Goal: Information Seeking & Learning: Learn about a topic

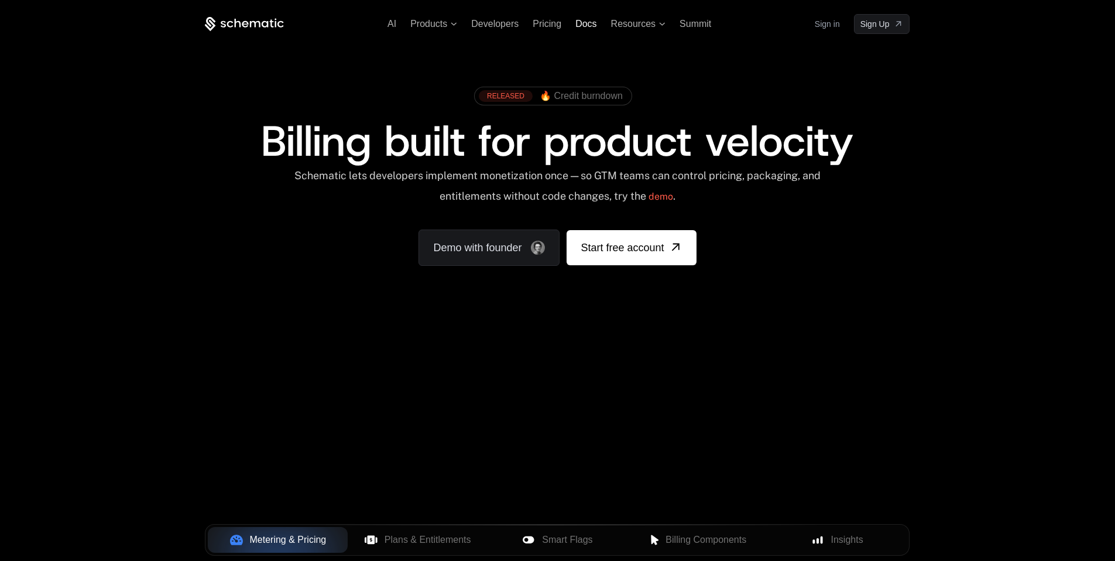
click at [582, 23] on span "Docs" at bounding box center [585, 24] width 21 height 10
click at [391, 25] on span "AI" at bounding box center [391, 24] width 9 height 10
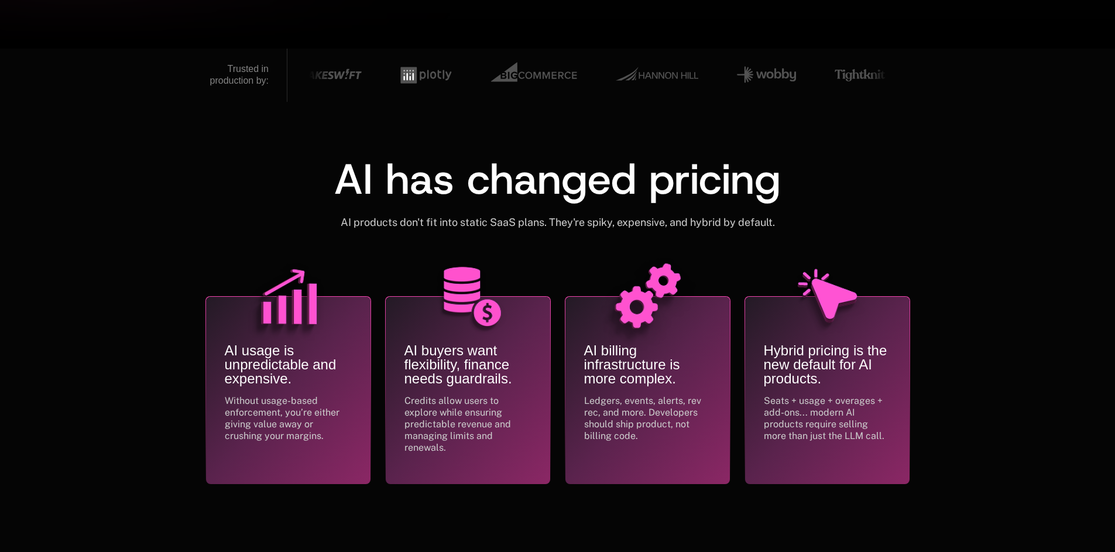
scroll to position [614, 0]
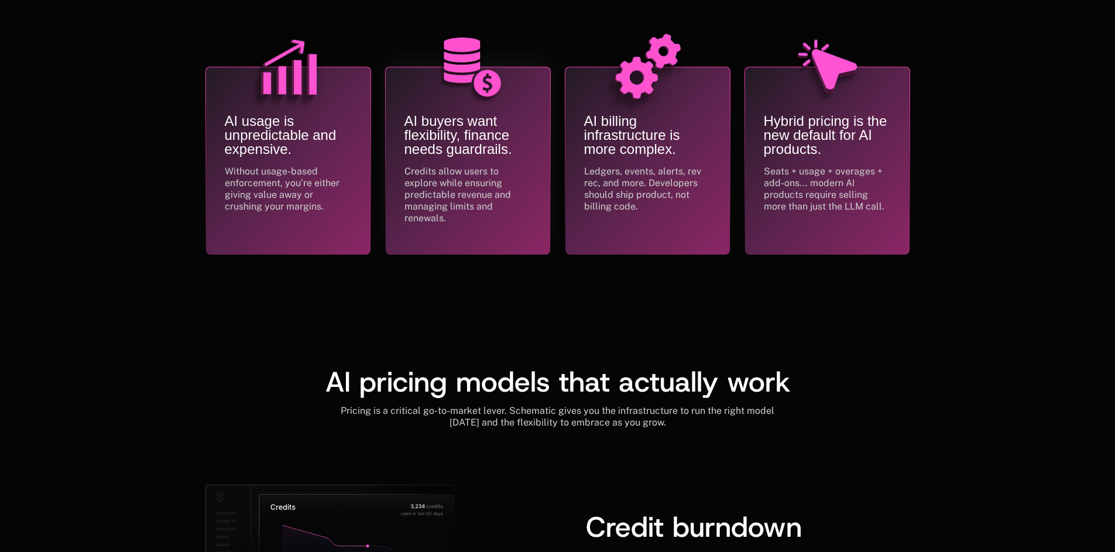
drag, startPoint x: 405, startPoint y: 121, endPoint x: 449, endPoint y: 125, distance: 44.1
click at [417, 122] on div "AI buyers want flexibility, finance needs guardrails. Credits allow users to ex…" at bounding box center [467, 145] width 127 height 157
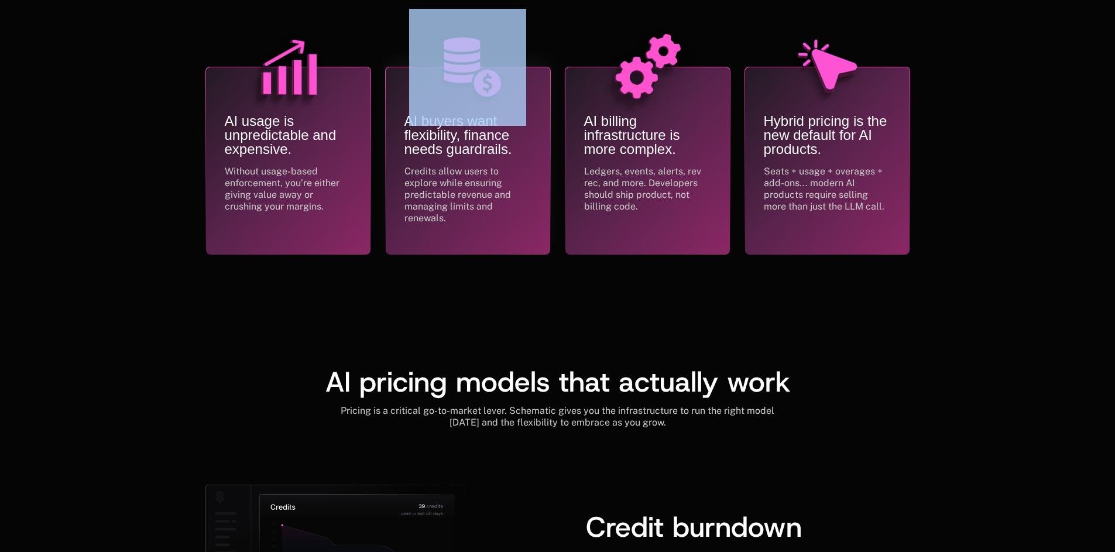
click at [439, 136] on p "AI buyers want flexibility, finance needs guardrails." at bounding box center [467, 135] width 127 height 42
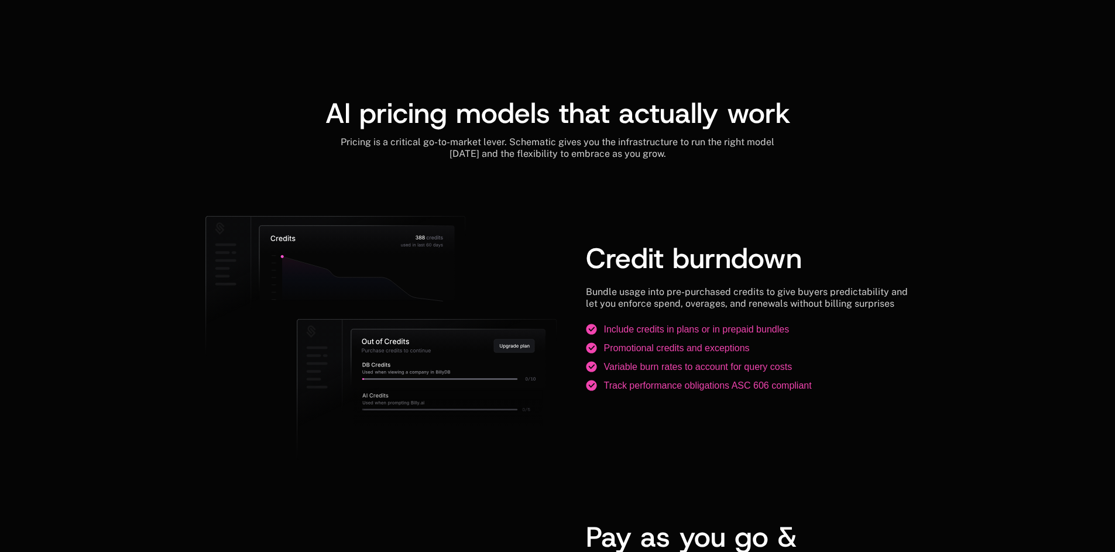
scroll to position [932, 0]
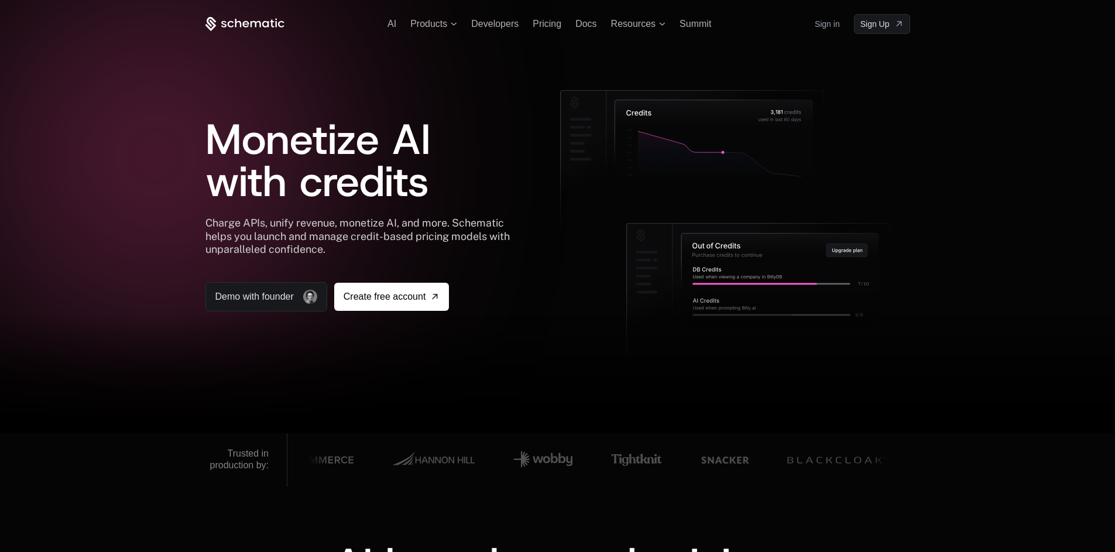
click at [241, 25] on icon at bounding box center [244, 24] width 79 height 15
